Goal: Use online tool/utility: Utilize a website feature to perform a specific function

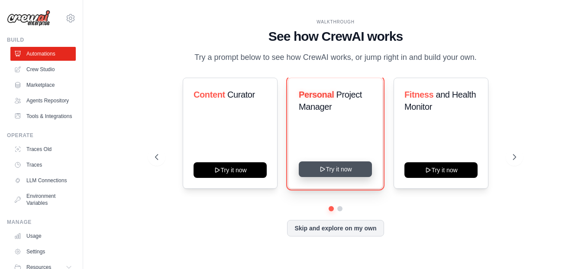
click at [335, 169] on button "Try it now" at bounding box center [335, 169] width 73 height 16
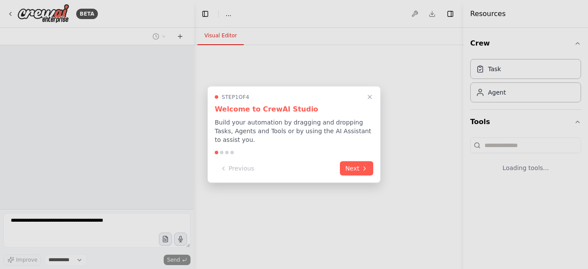
select select "****"
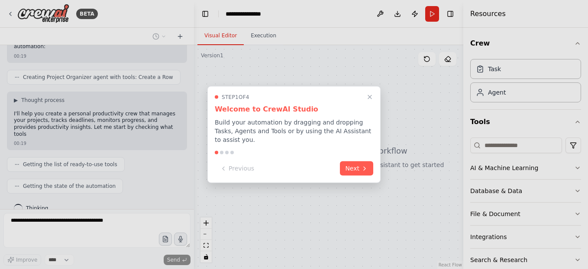
scroll to position [271, 0]
